Goal: Information Seeking & Learning: Learn about a topic

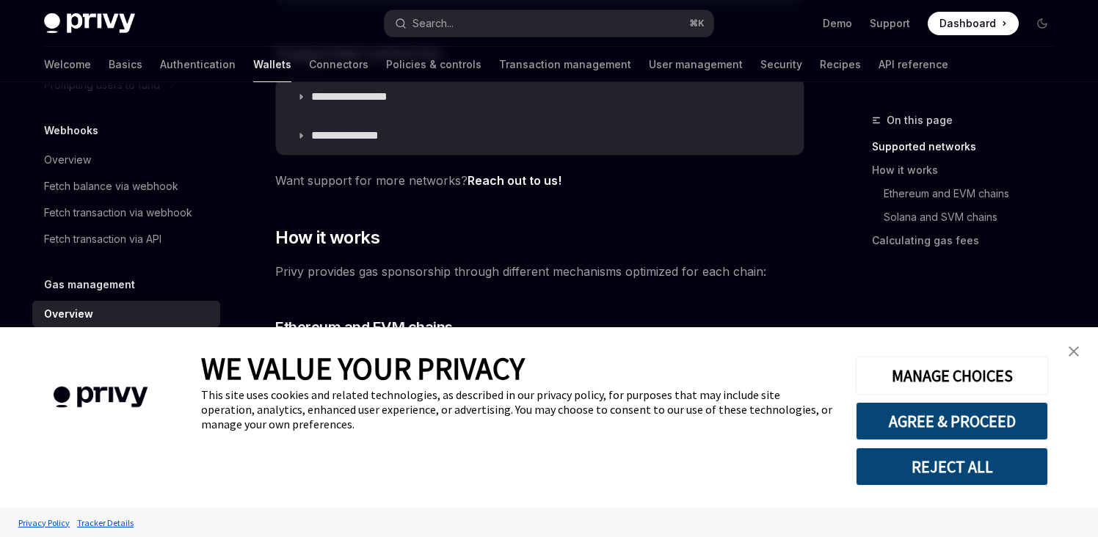
scroll to position [321, 0]
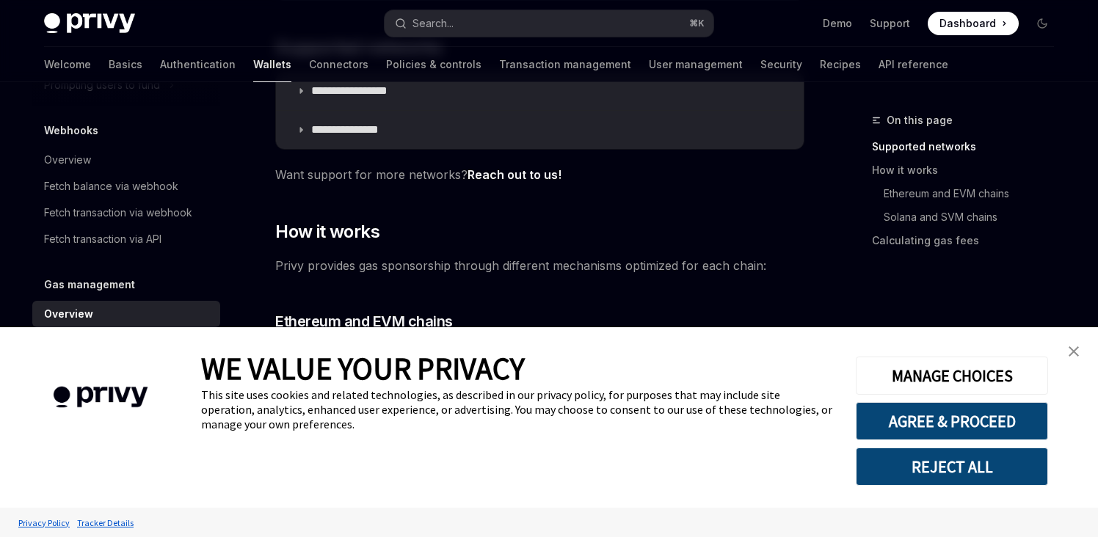
click at [1074, 354] on img "close banner" at bounding box center [1074, 352] width 10 height 10
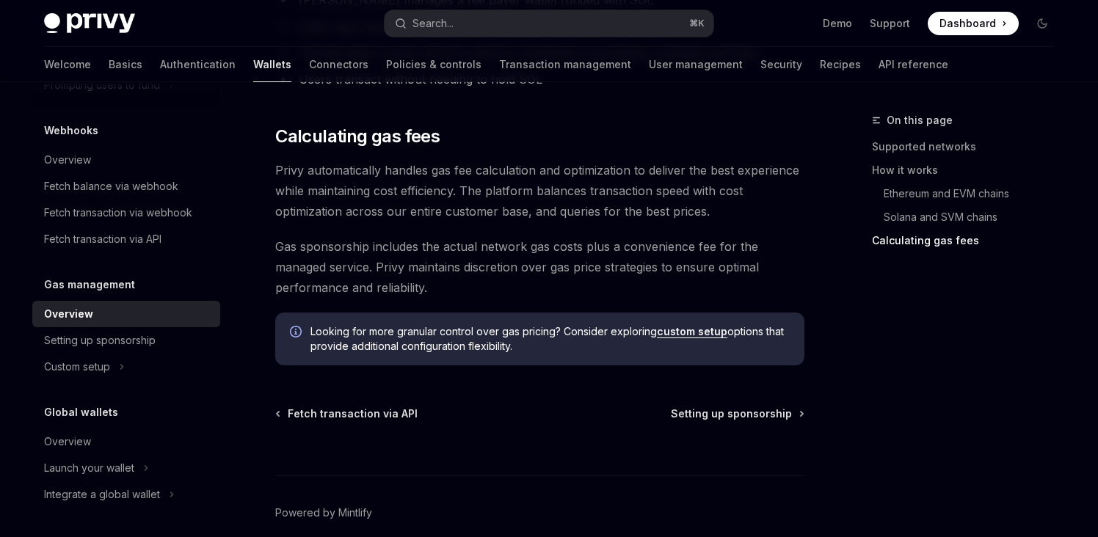
scroll to position [1204, 0]
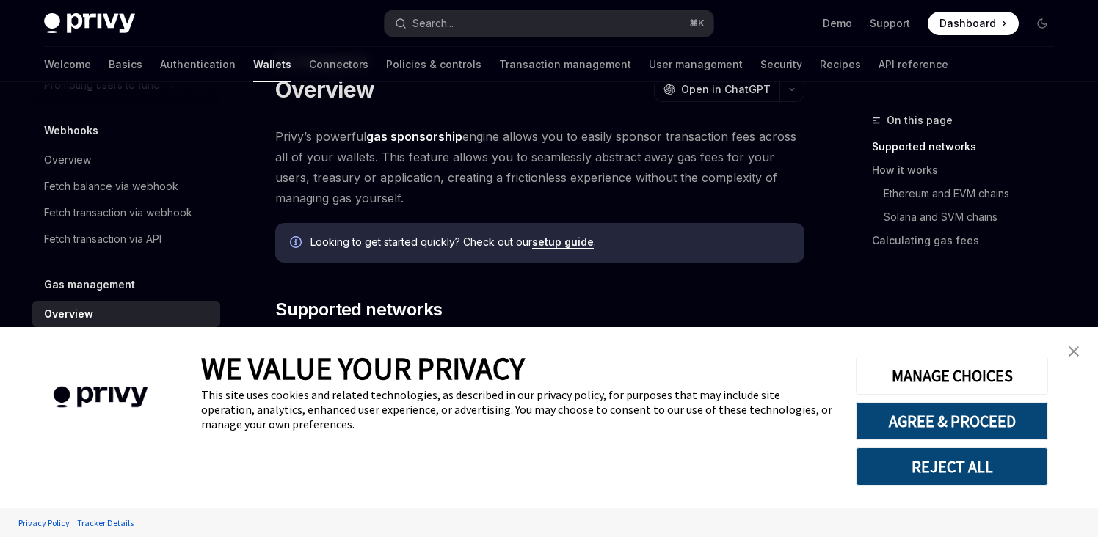
scroll to position [106, 0]
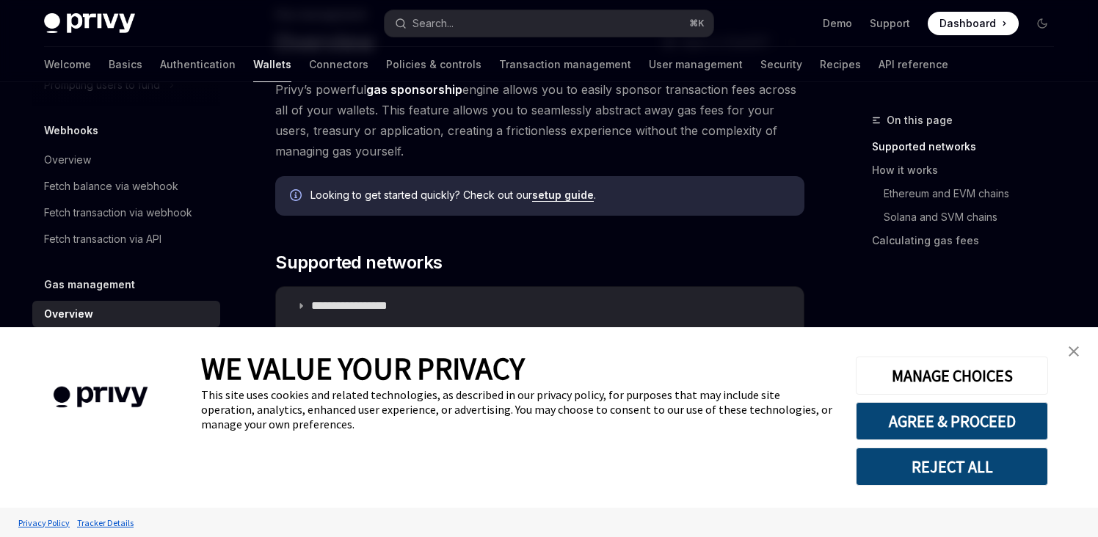
click at [1067, 351] on link "close banner" at bounding box center [1074, 351] width 29 height 29
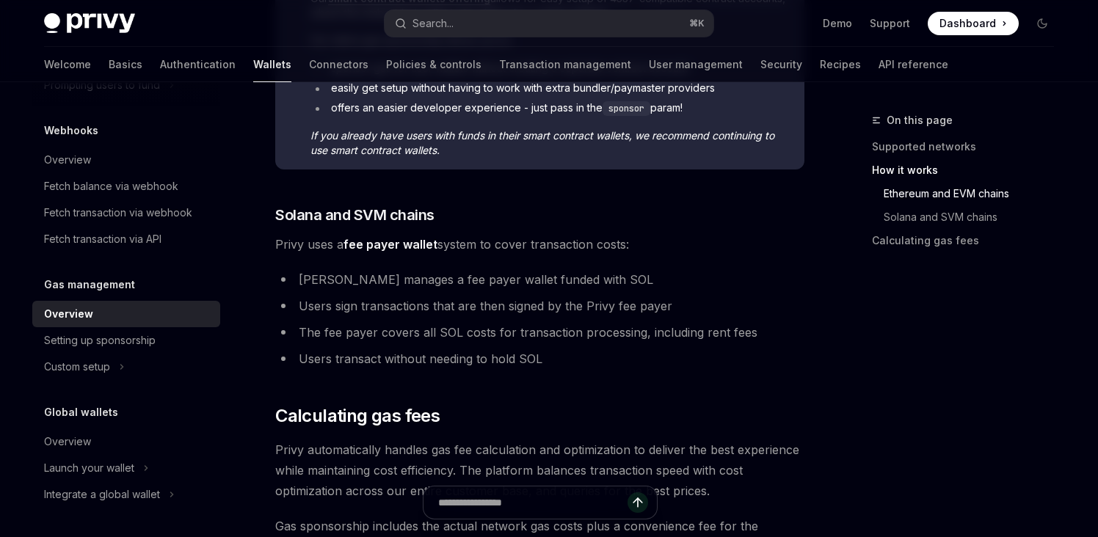
scroll to position [964, 0]
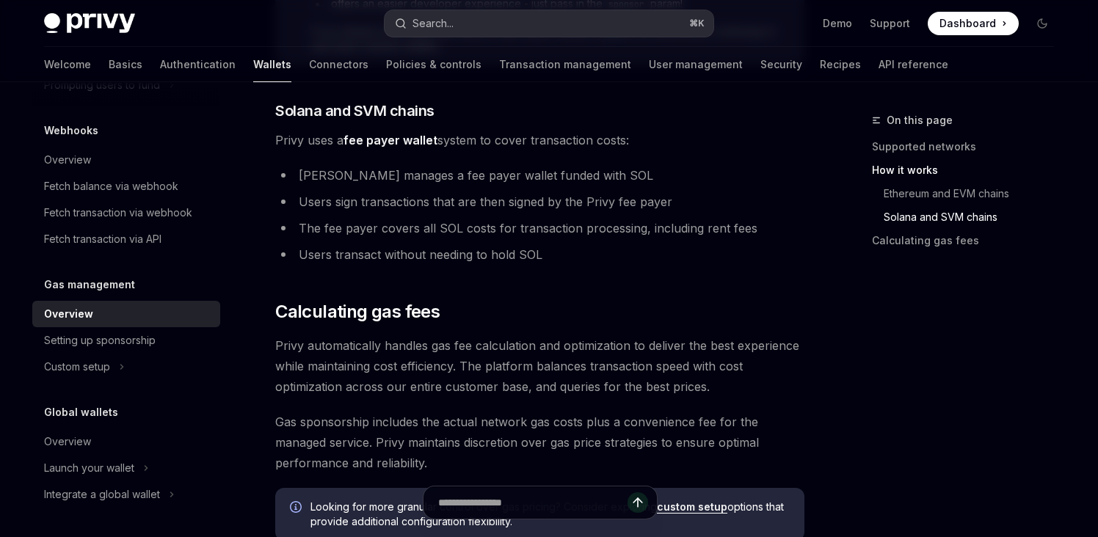
click at [474, 29] on button "Search... ⌘ K" at bounding box center [549, 23] width 329 height 26
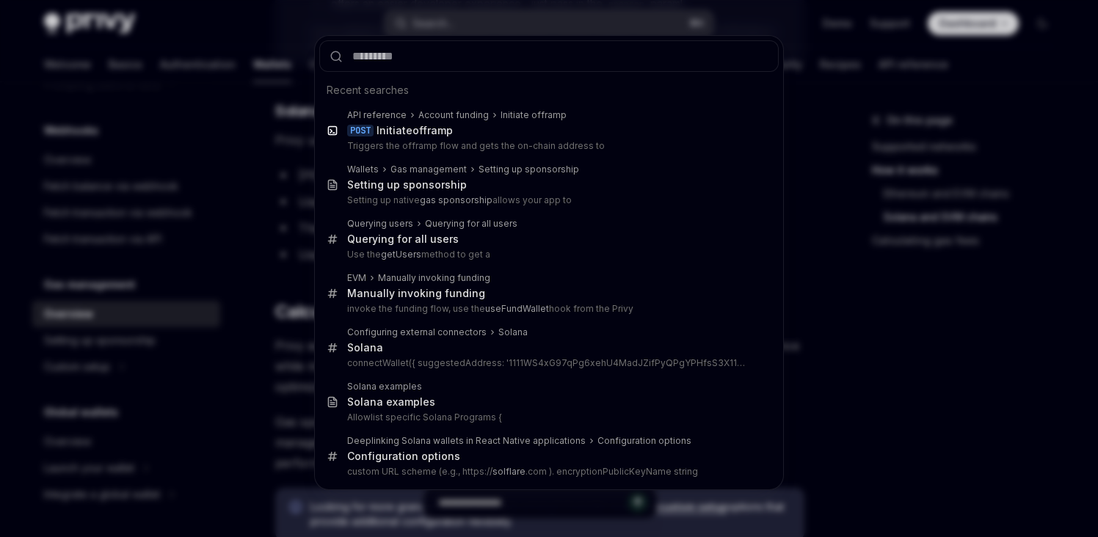
type input "*"
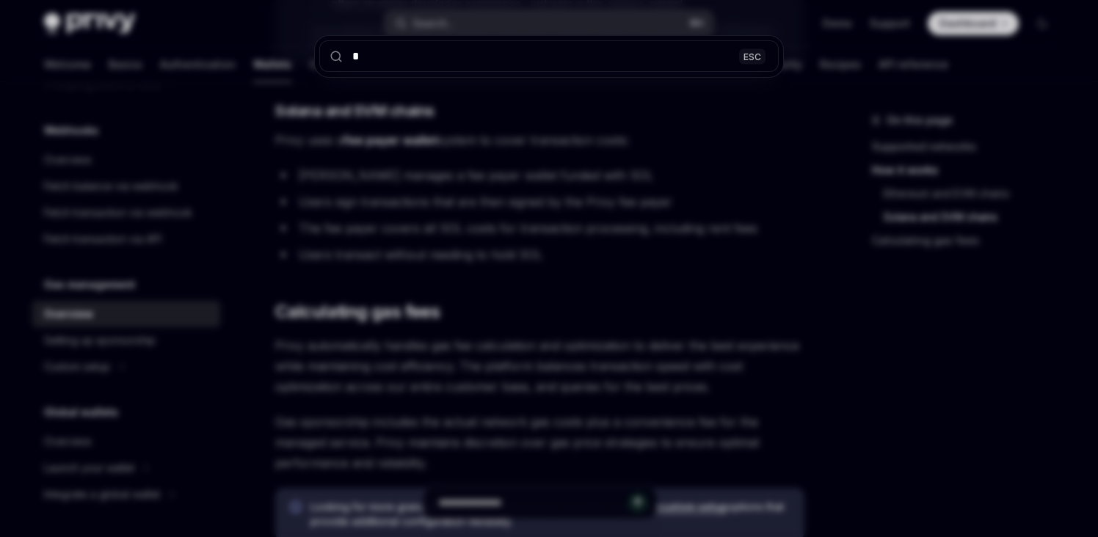
type textarea "*"
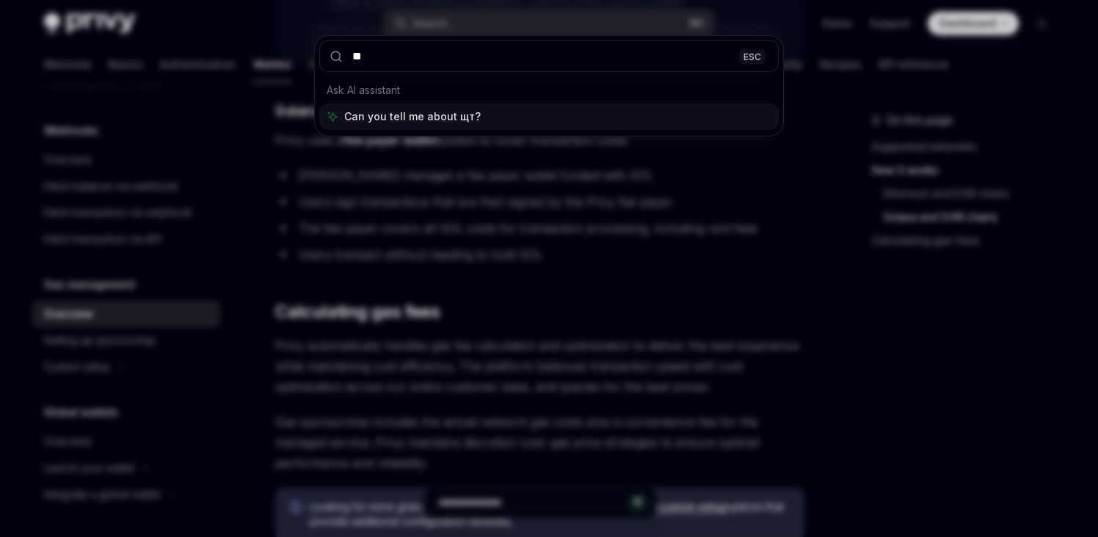
type input "*"
type input "******"
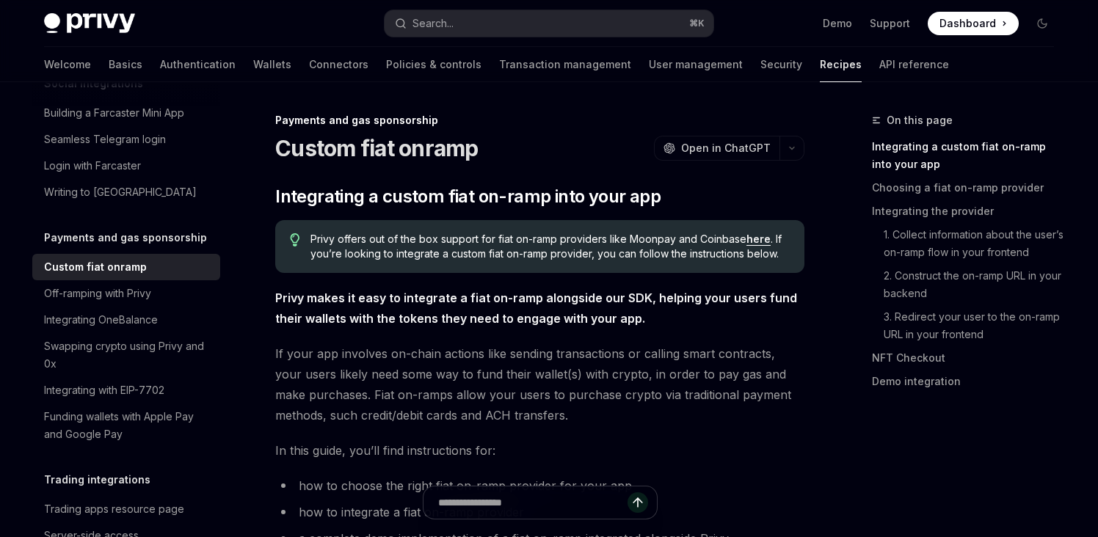
scroll to position [1179, 0]
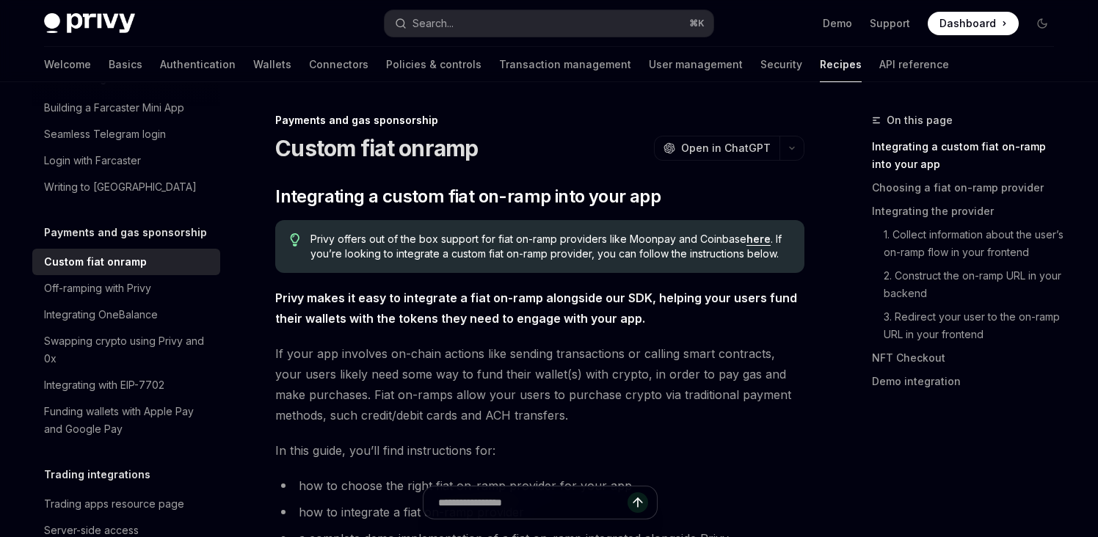
click at [127, 253] on div "Custom fiat onramp" at bounding box center [95, 262] width 103 height 18
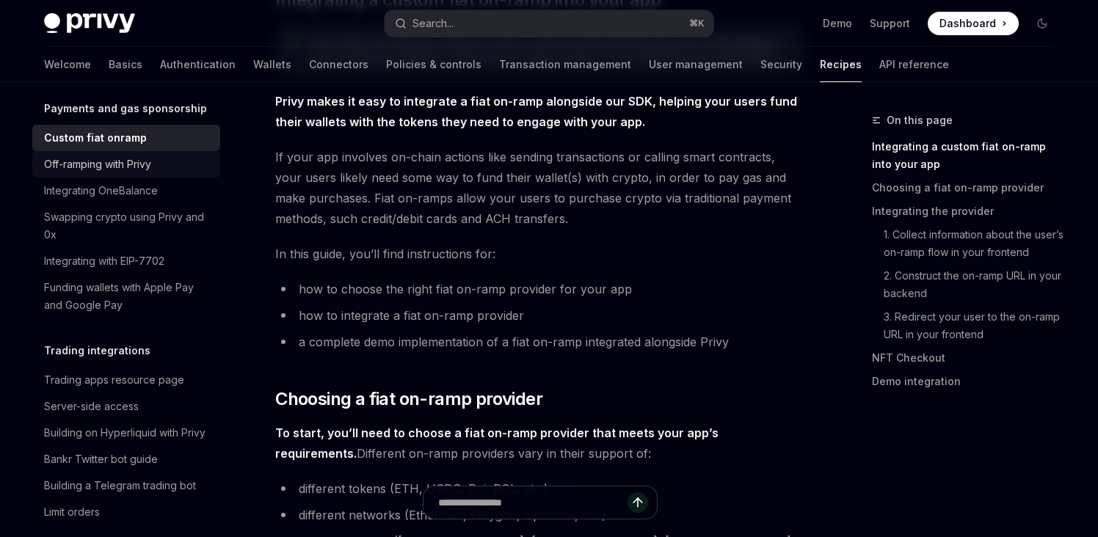
scroll to position [1312, 0]
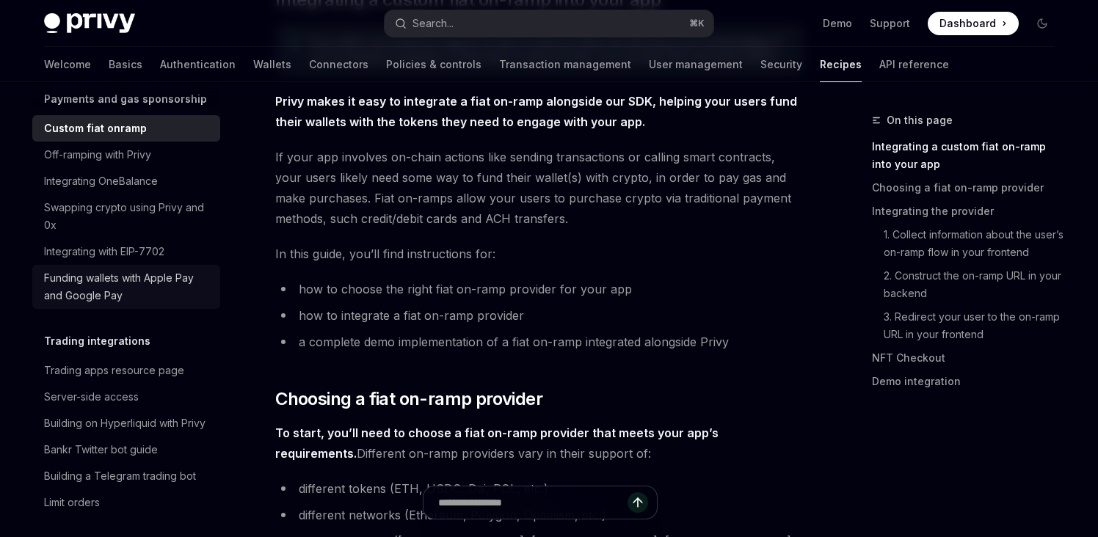
click at [112, 269] on div "Funding wallets with Apple Pay and Google Pay" at bounding box center [127, 286] width 167 height 35
type textarea "*"
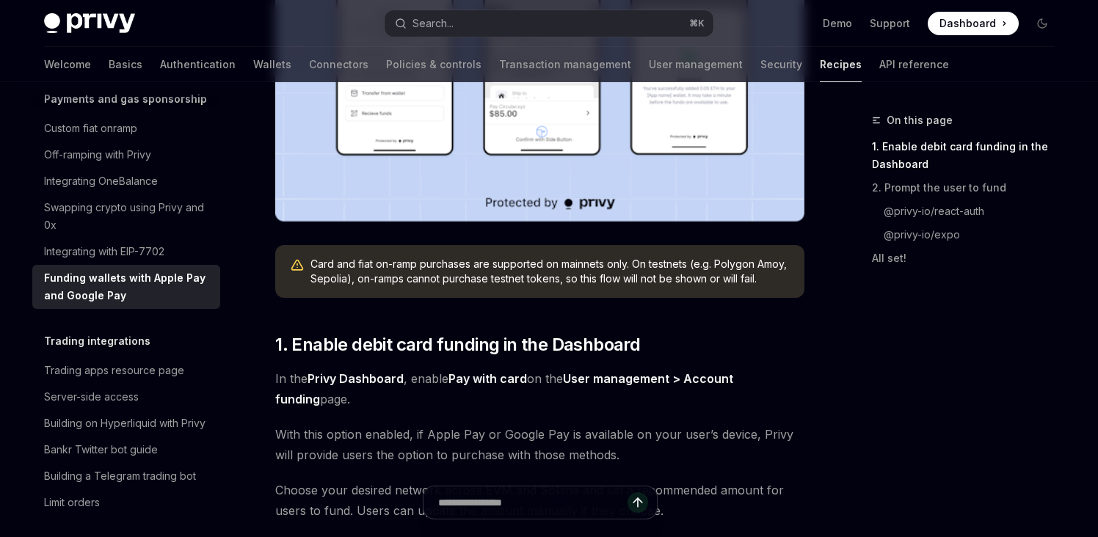
scroll to position [562, 0]
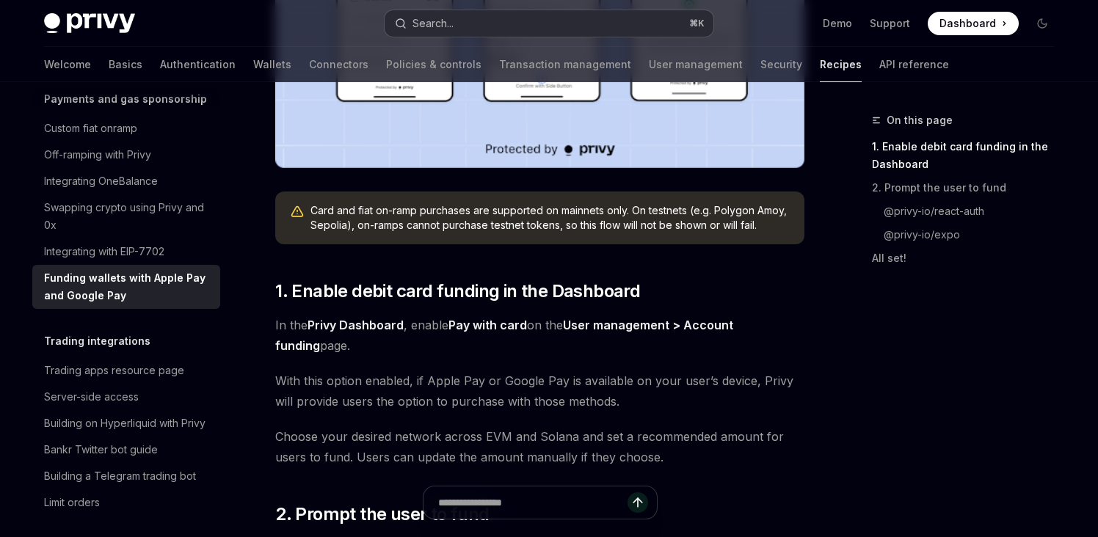
click at [594, 20] on button "Search... ⌘ K" at bounding box center [549, 23] width 329 height 26
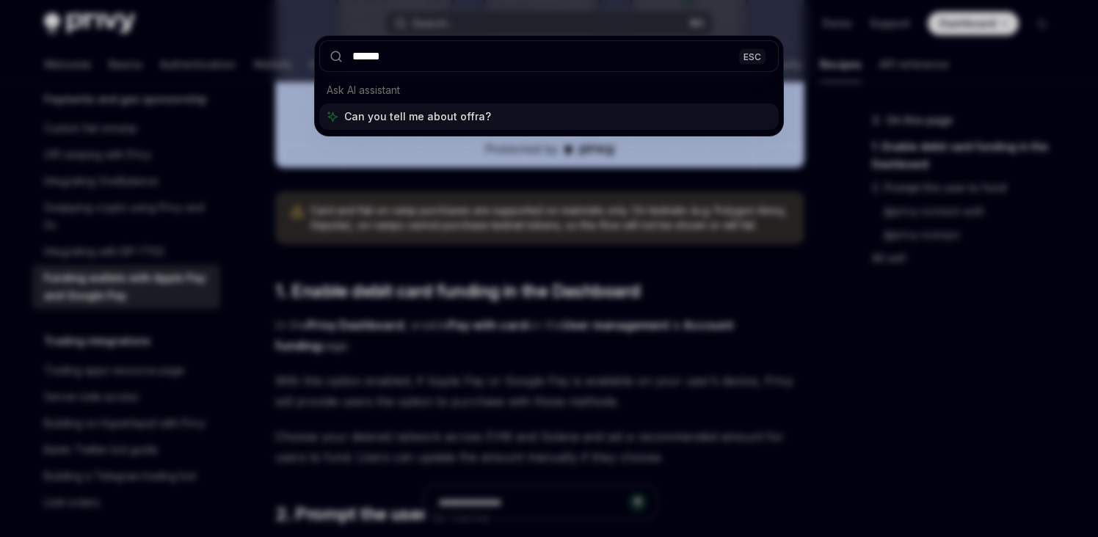
type input "*******"
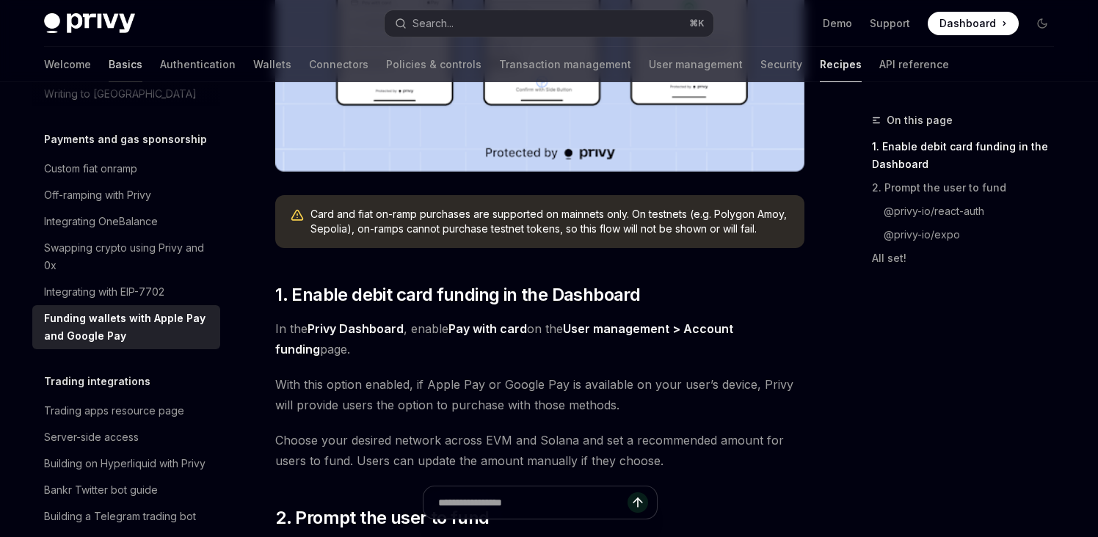
scroll to position [562, 0]
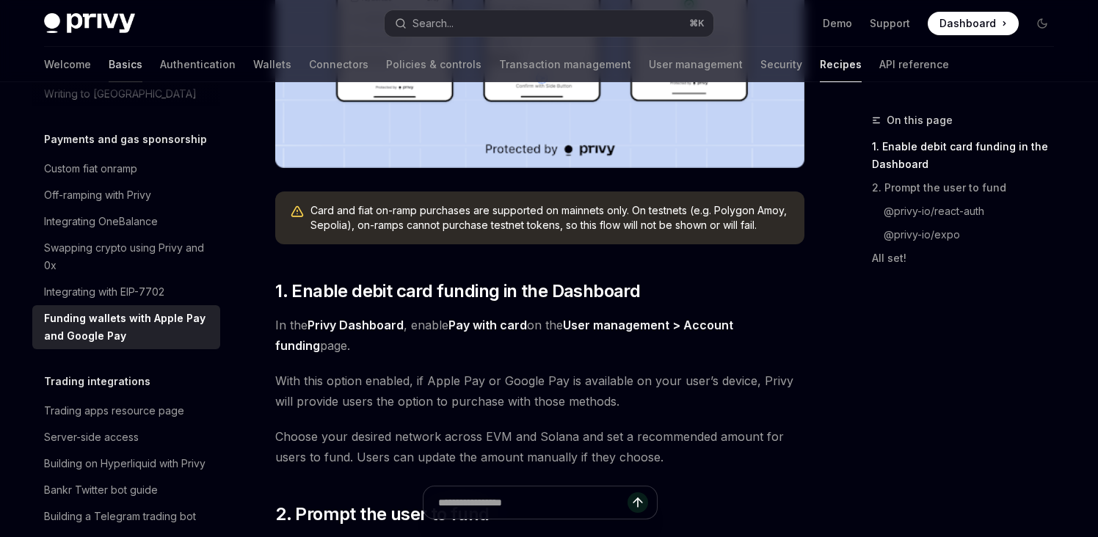
click at [109, 58] on link "Basics" at bounding box center [126, 64] width 34 height 35
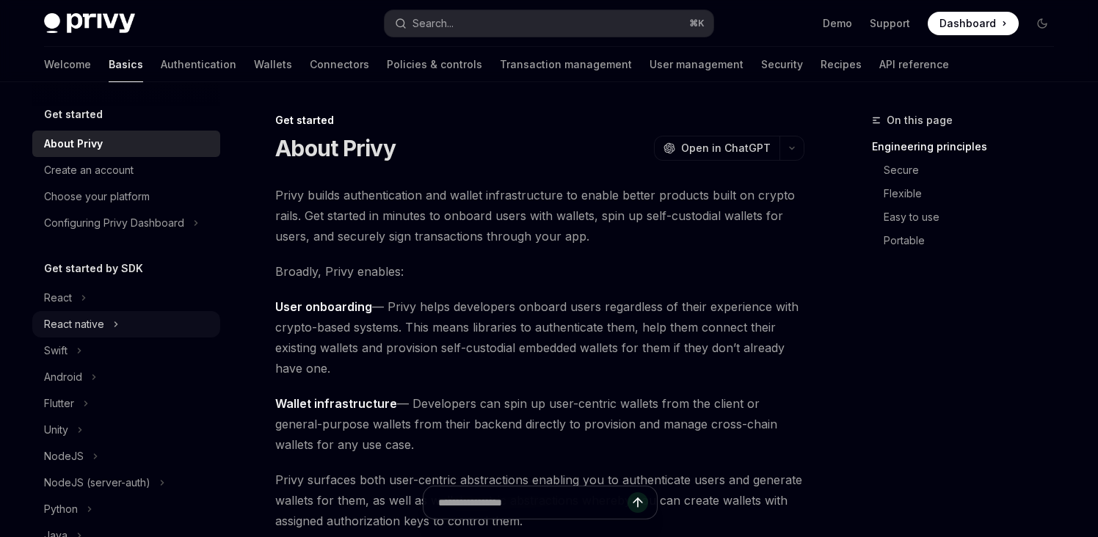
scroll to position [24, 0]
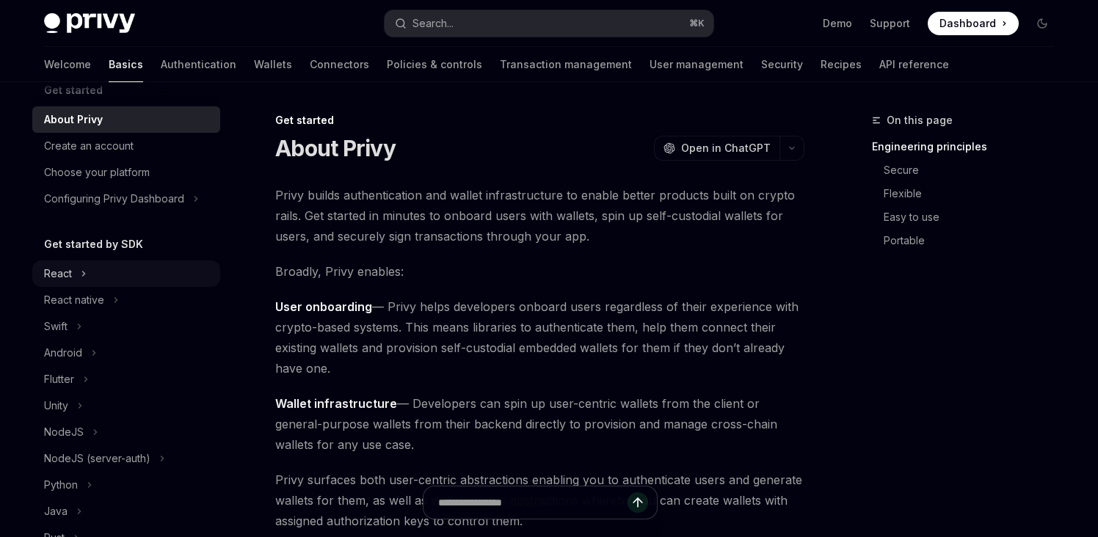
click at [73, 278] on button "React" at bounding box center [126, 274] width 188 height 26
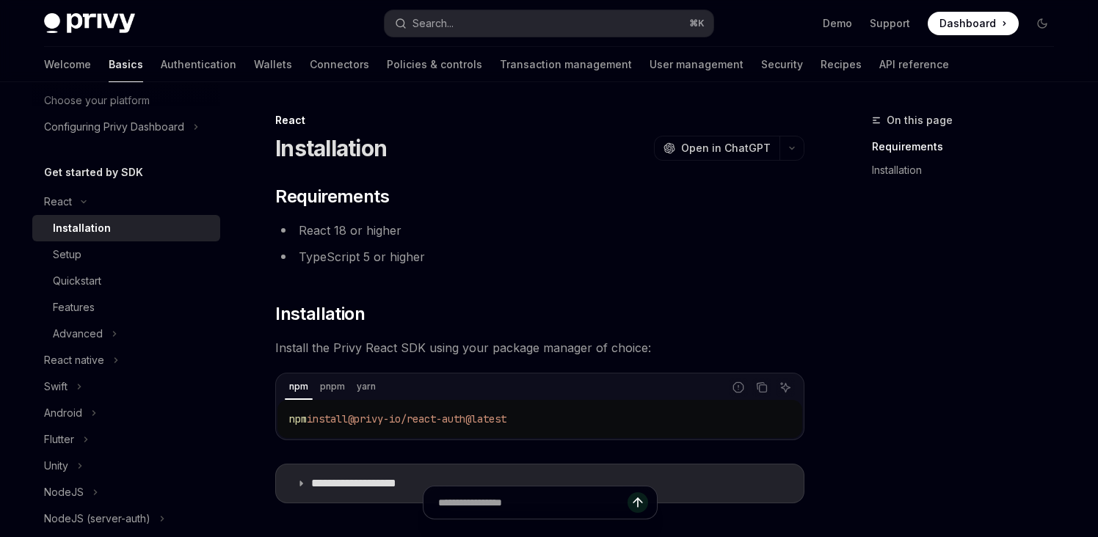
scroll to position [101, 0]
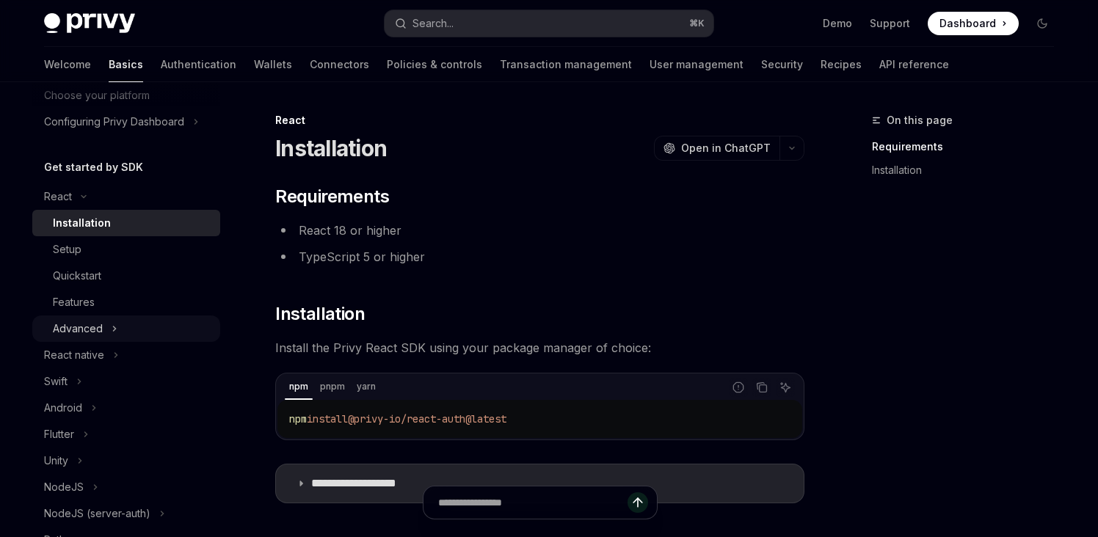
click at [98, 320] on div "Advanced" at bounding box center [78, 329] width 50 height 18
type textarea "*"
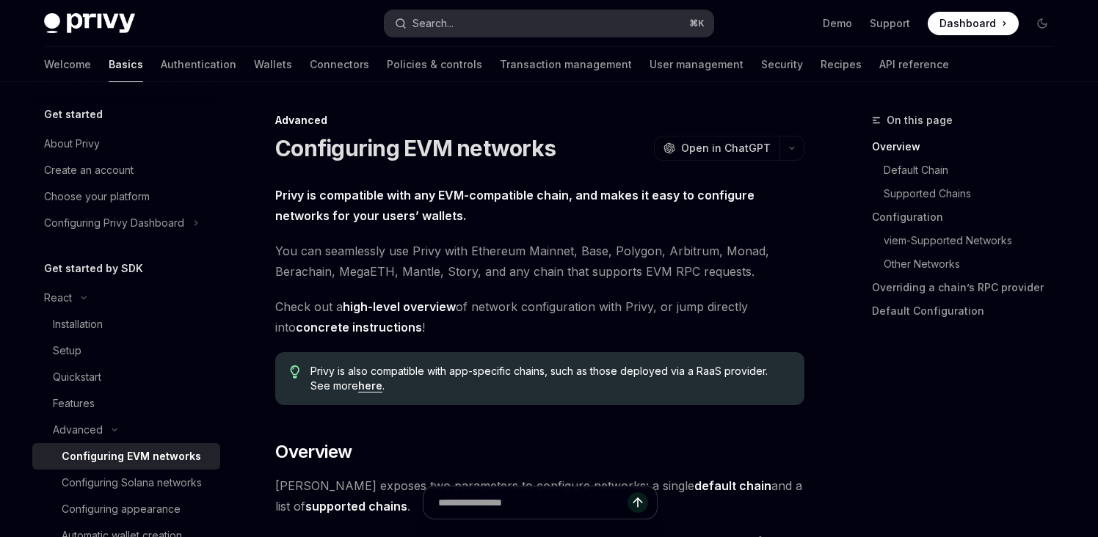
click at [491, 23] on button "Search... ⌘ K" at bounding box center [549, 23] width 329 height 26
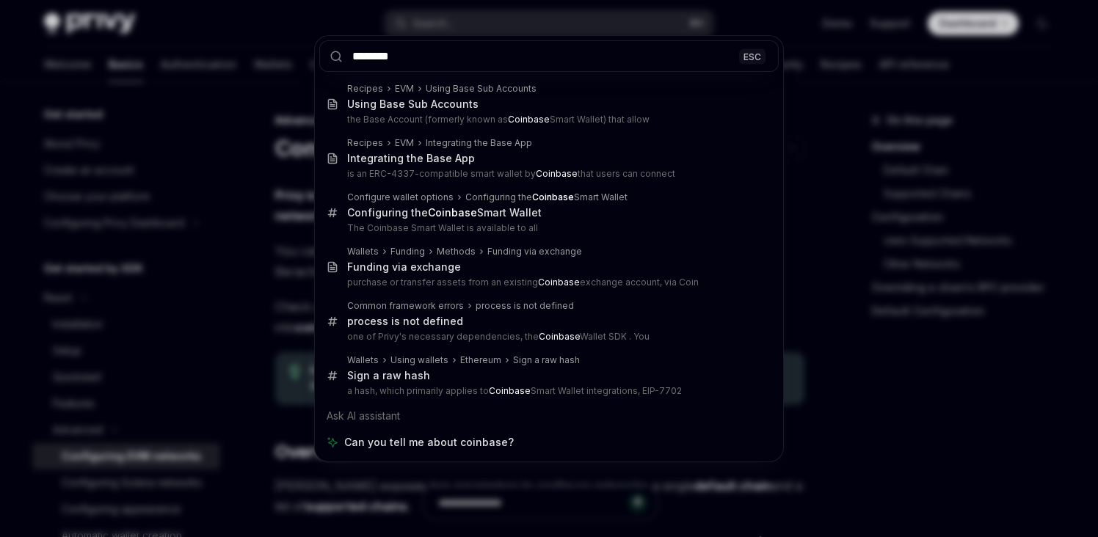
type input "********"
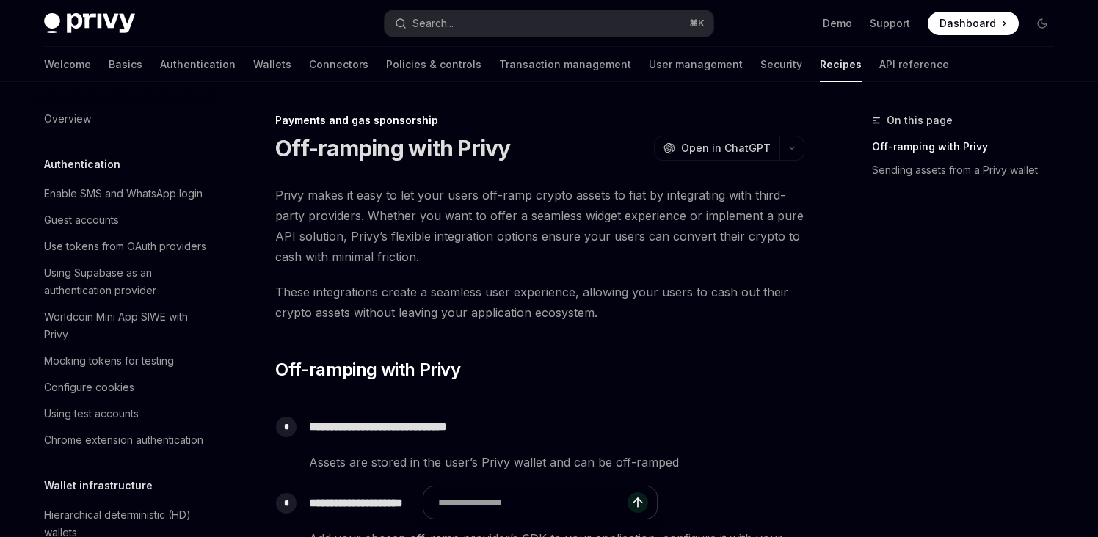
scroll to position [1140, 0]
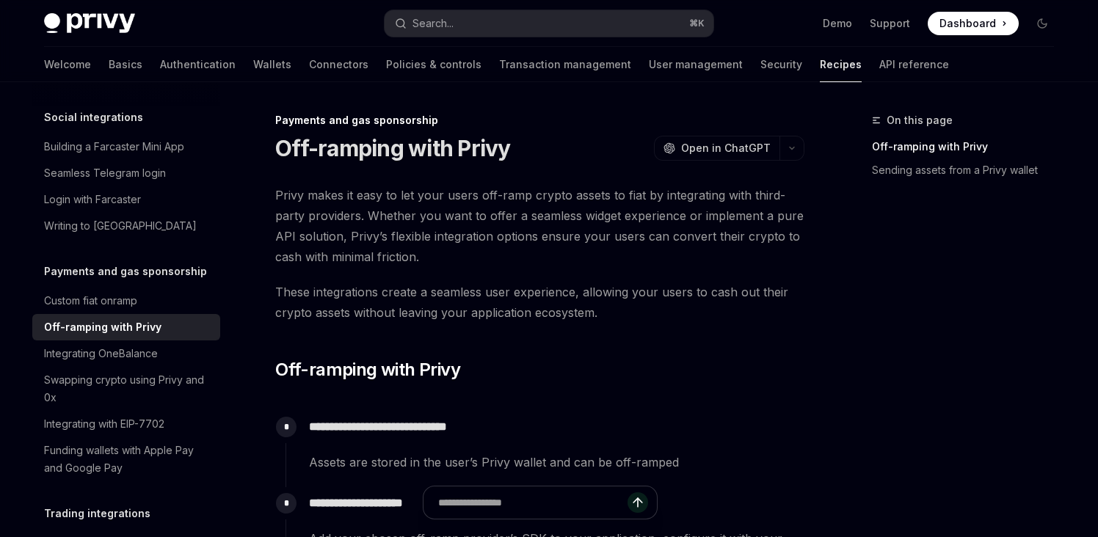
type textarea "*"
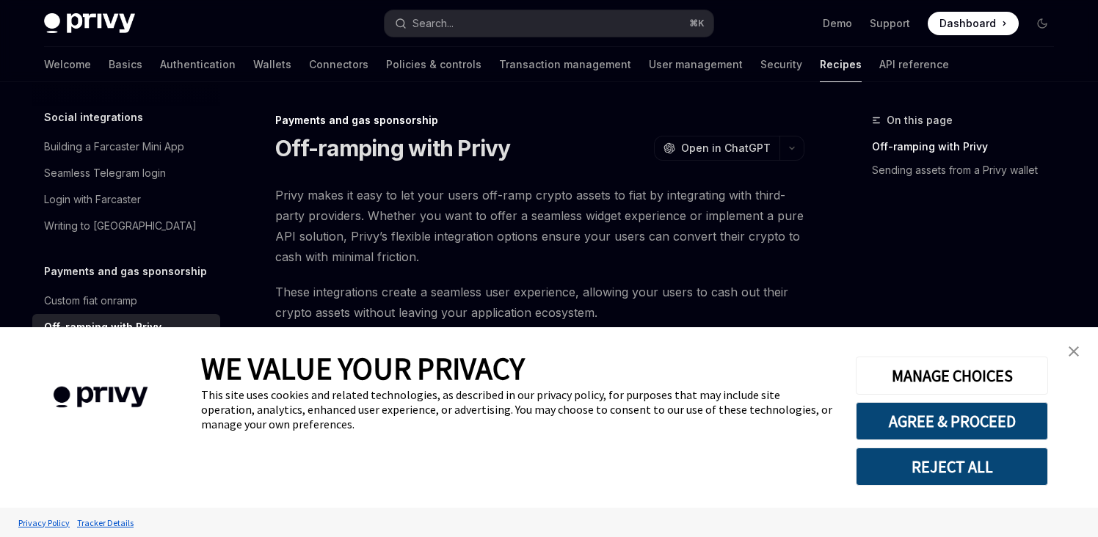
click at [1076, 355] on img "close banner" at bounding box center [1074, 352] width 10 height 10
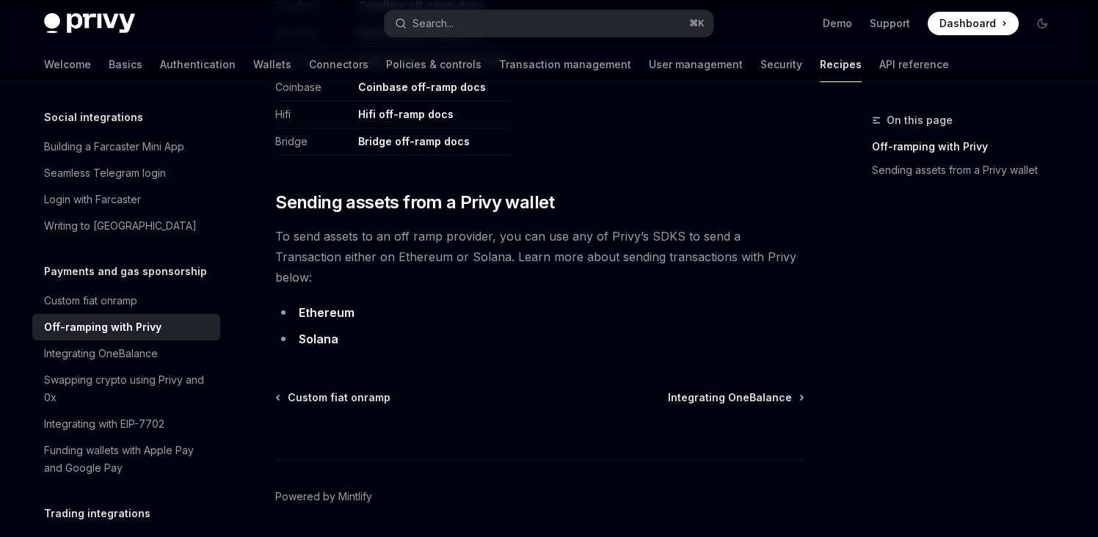
scroll to position [915, 0]
